Goal: Find specific page/section: Find specific page/section

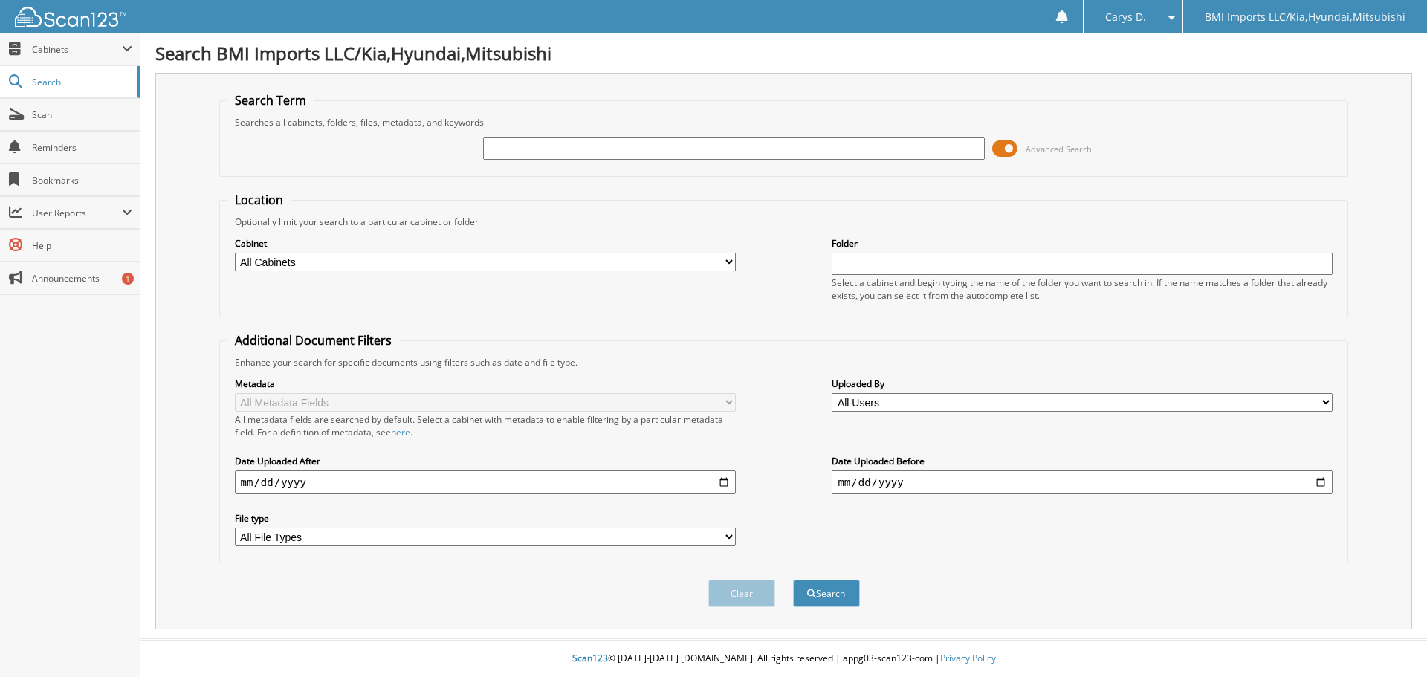
click at [507, 159] on input "text" at bounding box center [733, 148] width 501 height 22
type input "548275"
click at [821, 594] on button "Search" at bounding box center [826, 593] width 67 height 27
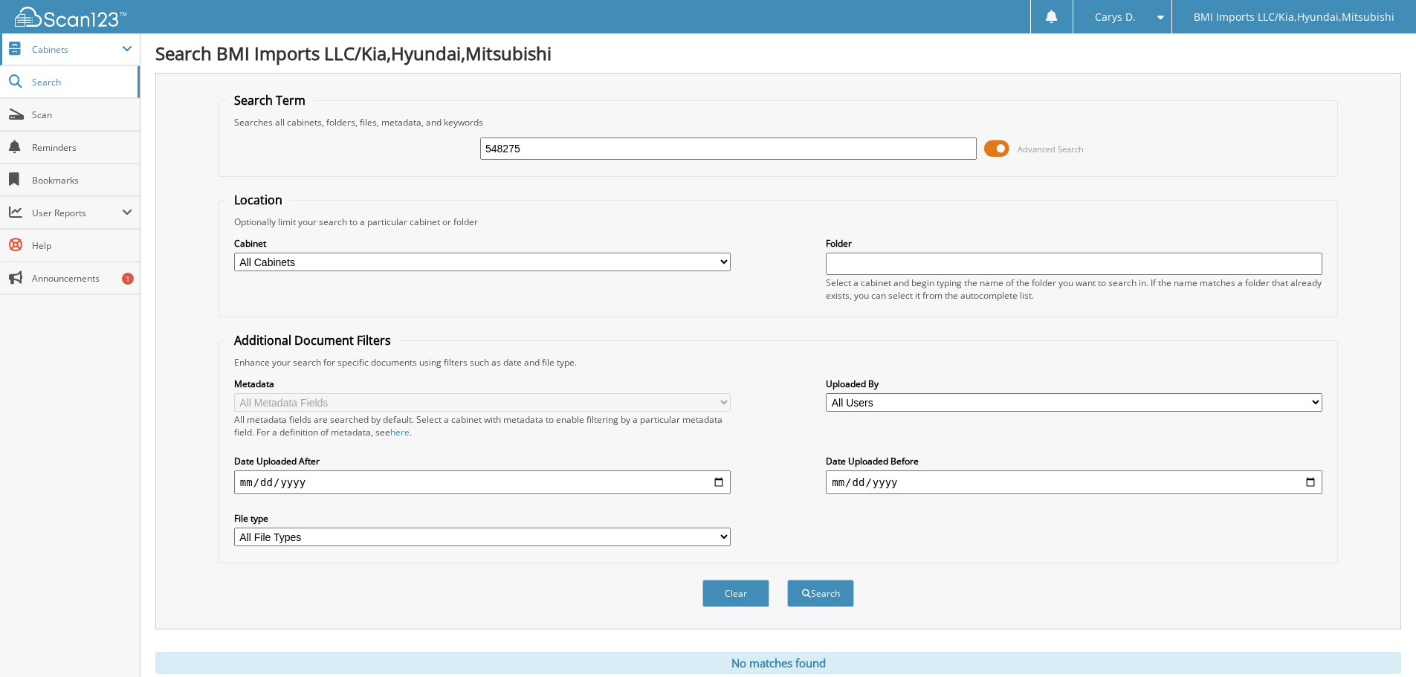
click at [125, 51] on span at bounding box center [127, 49] width 10 height 12
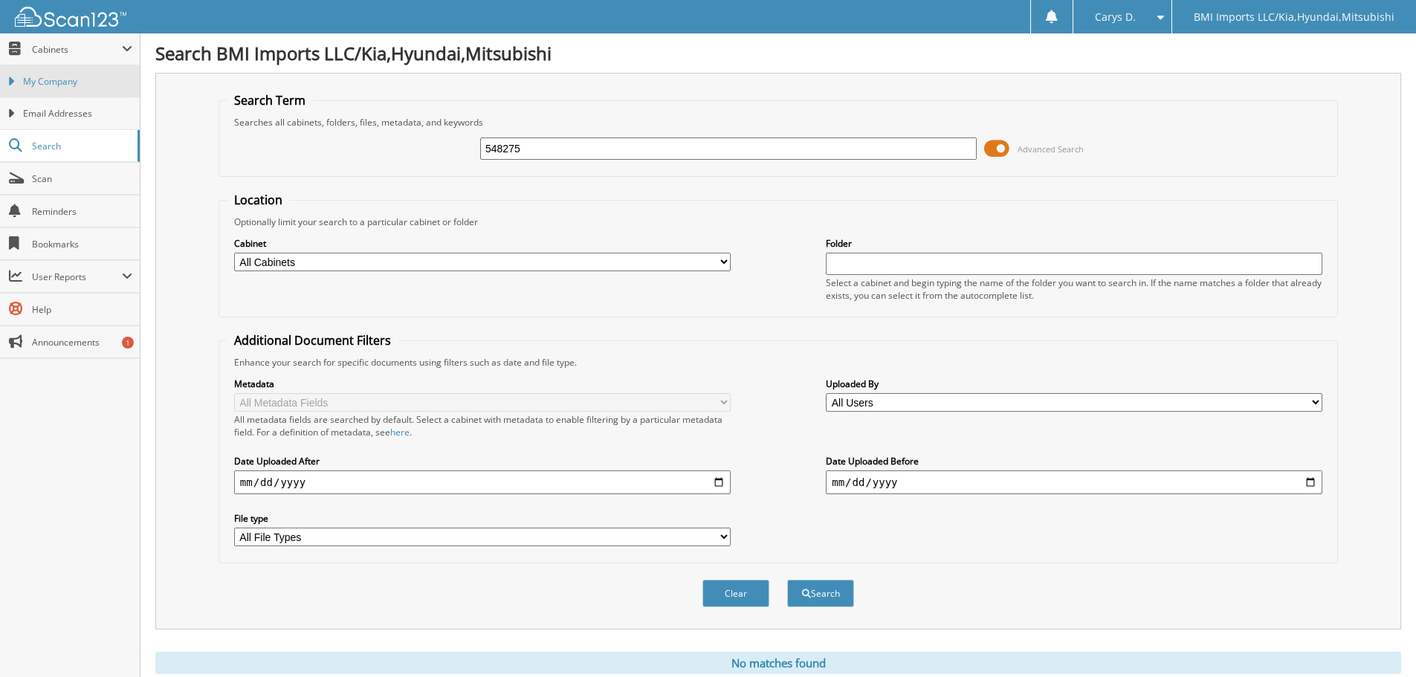
click at [13, 89] on link "My Company" at bounding box center [70, 81] width 140 height 32
